Goal: Information Seeking & Learning: Learn about a topic

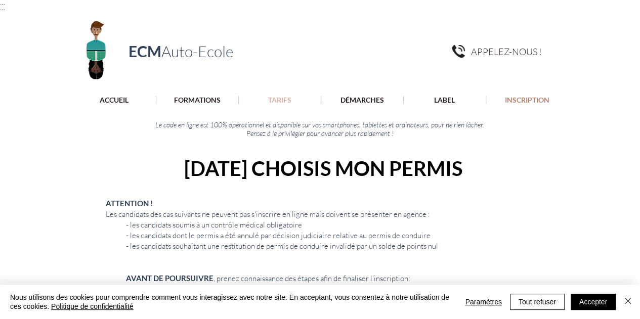
click at [278, 98] on p "TARIFS" at bounding box center [279, 100] width 33 height 8
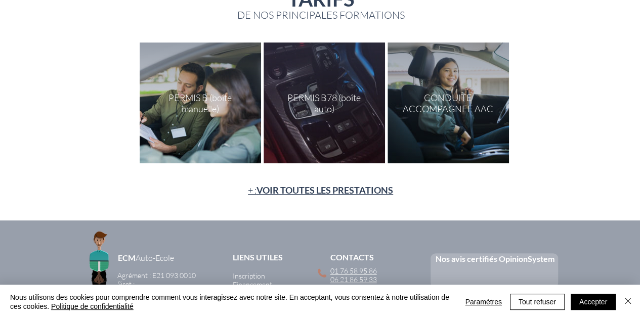
scroll to position [170, 0]
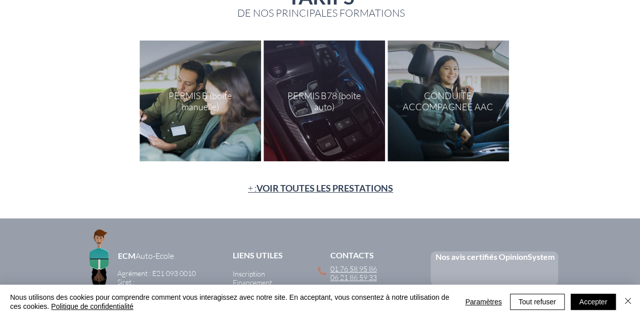
click at [342, 189] on span "VOIR TOUTES LES PRESTATIONS" at bounding box center [324, 188] width 137 height 11
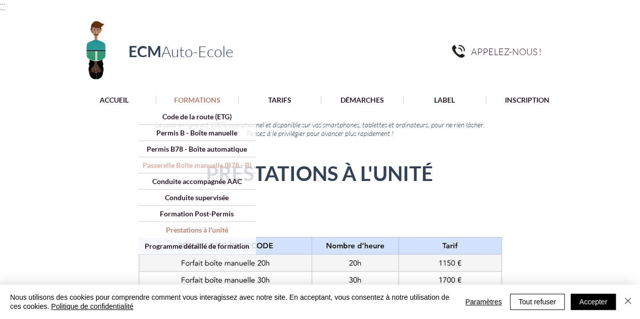
click at [180, 165] on p "Passerelle Boîte manuelle (B78 - B)" at bounding box center [197, 165] width 116 height 16
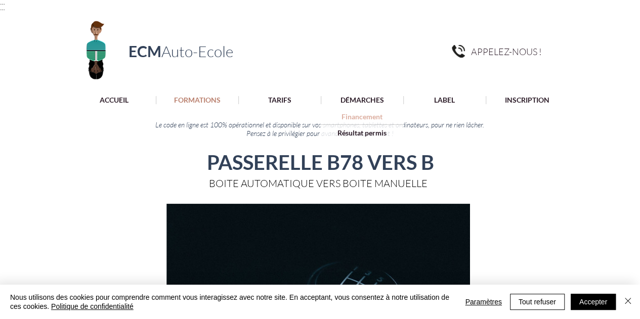
click at [365, 116] on p "Financement" at bounding box center [362, 117] width 48 height 16
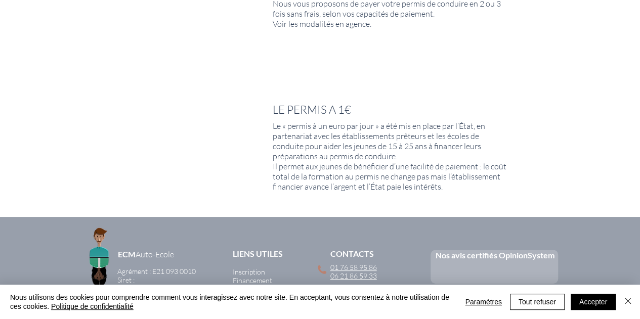
scroll to position [776, 0]
